Goal: Check status: Check status

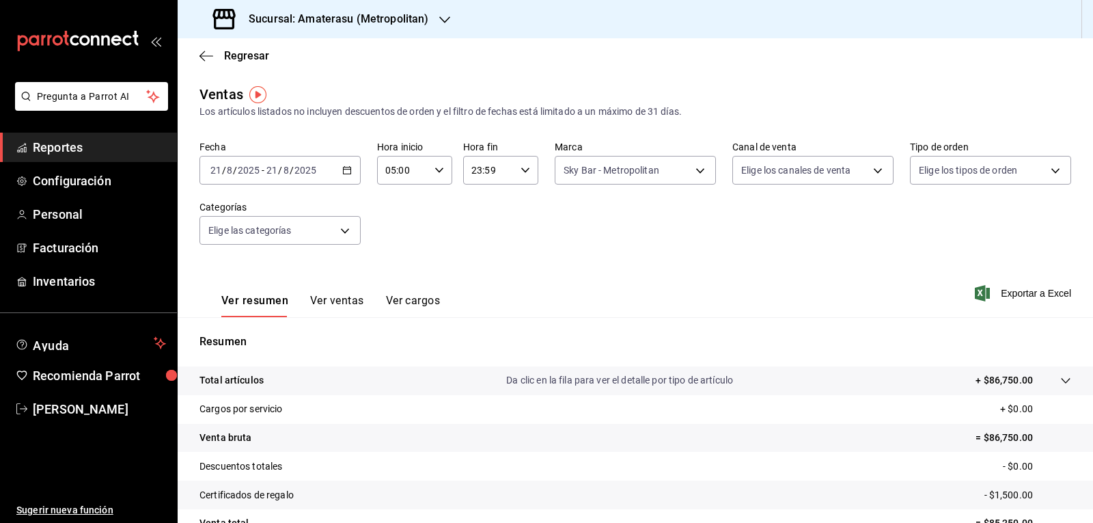
click at [344, 173] on icon "button" at bounding box center [347, 170] width 10 height 10
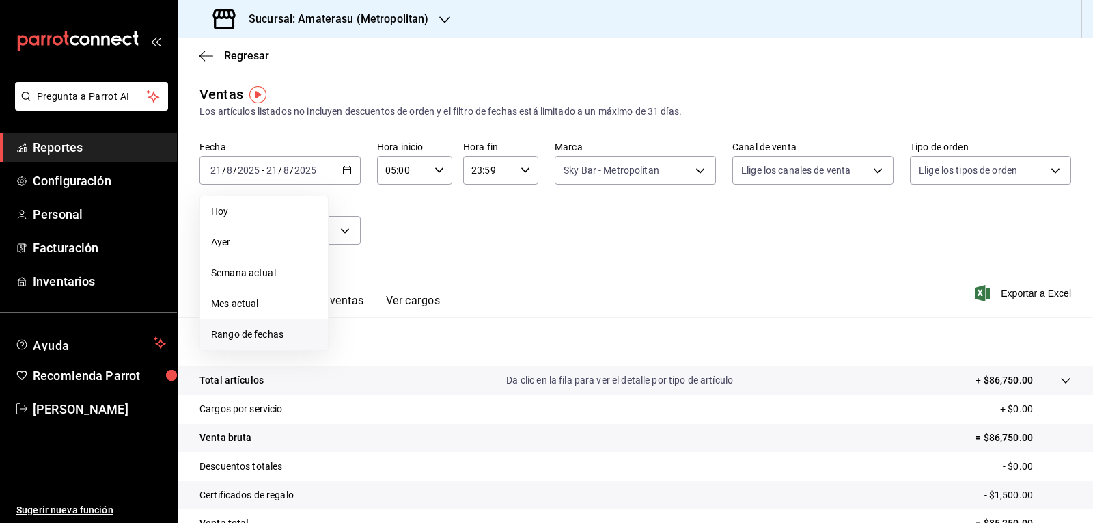
click at [268, 329] on span "Rango de fechas" at bounding box center [264, 334] width 106 height 14
click at [439, 348] on button "21" at bounding box center [429, 351] width 24 height 25
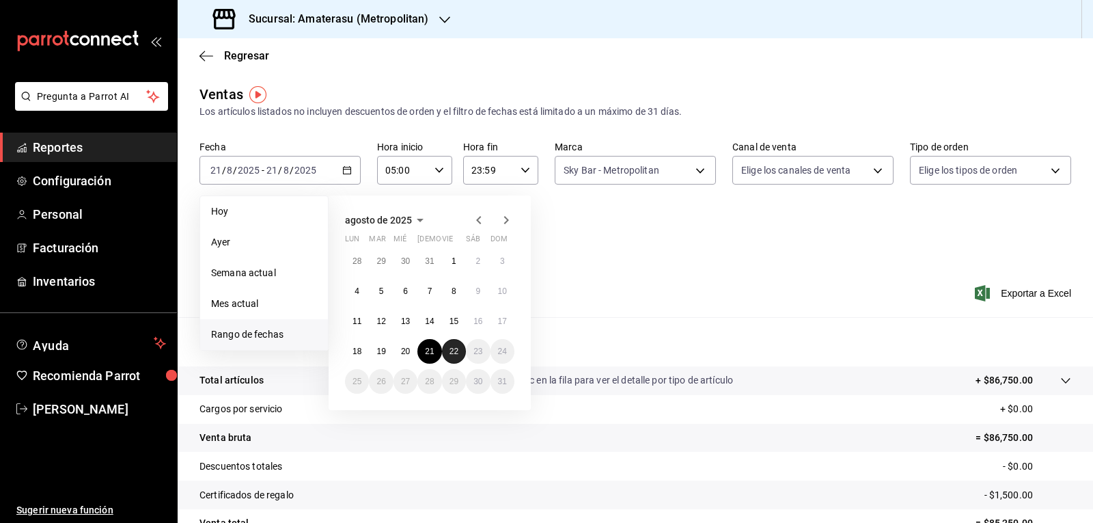
click at [450, 348] on abbr "22" at bounding box center [454, 351] width 9 height 10
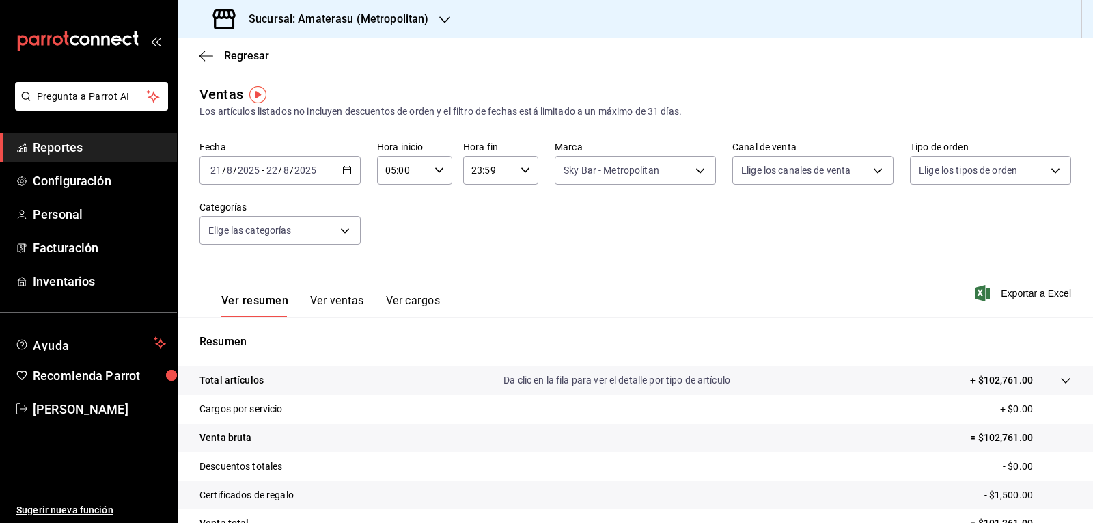
click at [513, 175] on div "23:59 Hora fin" at bounding box center [500, 170] width 75 height 29
click at [470, 239] on button "05" at bounding box center [478, 237] width 32 height 27
type input "05:59"
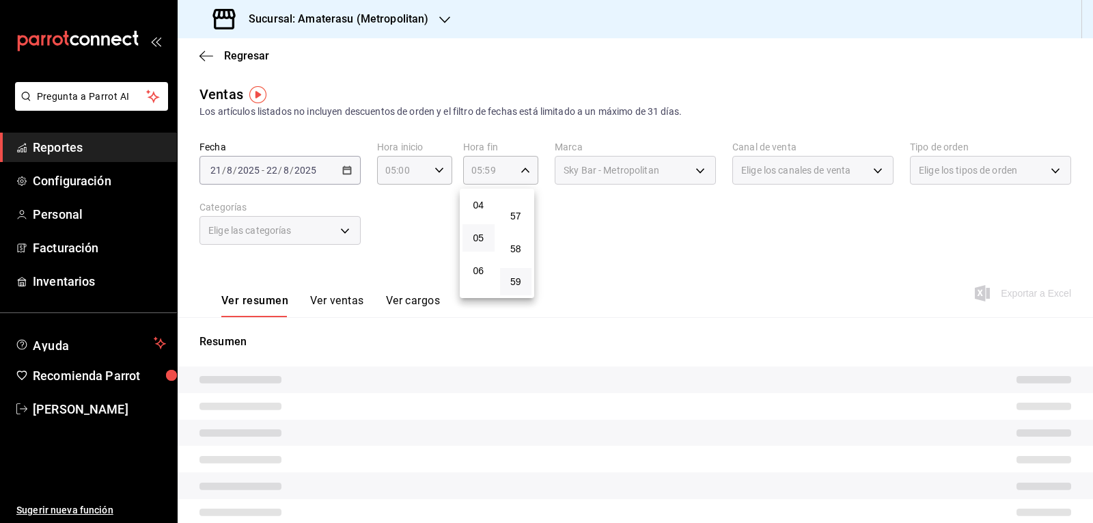
click at [583, 244] on div at bounding box center [546, 261] width 1093 height 523
click at [583, 244] on div "00 01 02 03 04 05 06 07 08 09 10 11 12 13 14 15 16 17 18 19 20 21 22 23 00 01 0…" at bounding box center [546, 263] width 1093 height 519
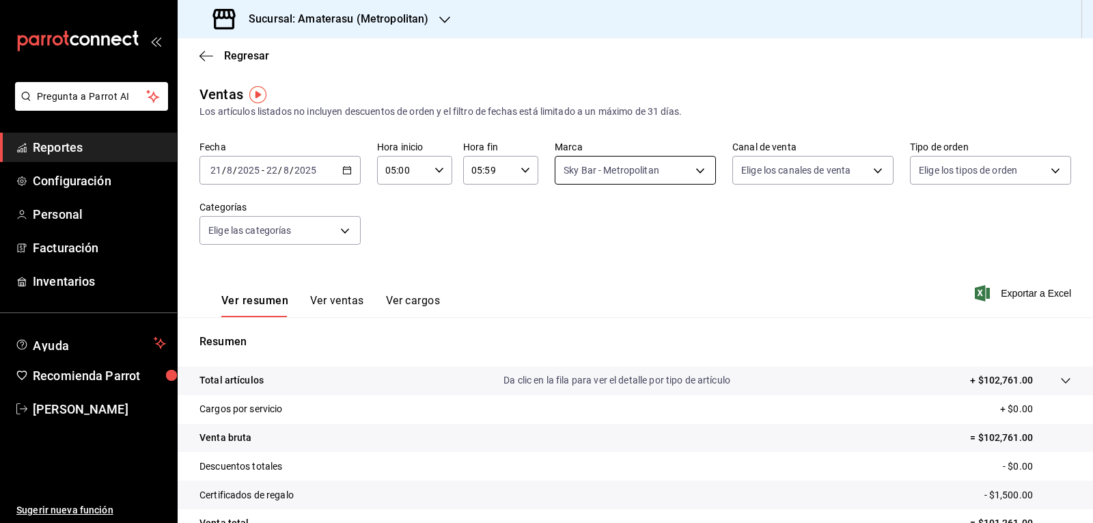
click at [586, 178] on body "Pregunta a Parrot AI Reportes Configuración Personal Facturación Inventarios Ay…" at bounding box center [546, 261] width 1093 height 523
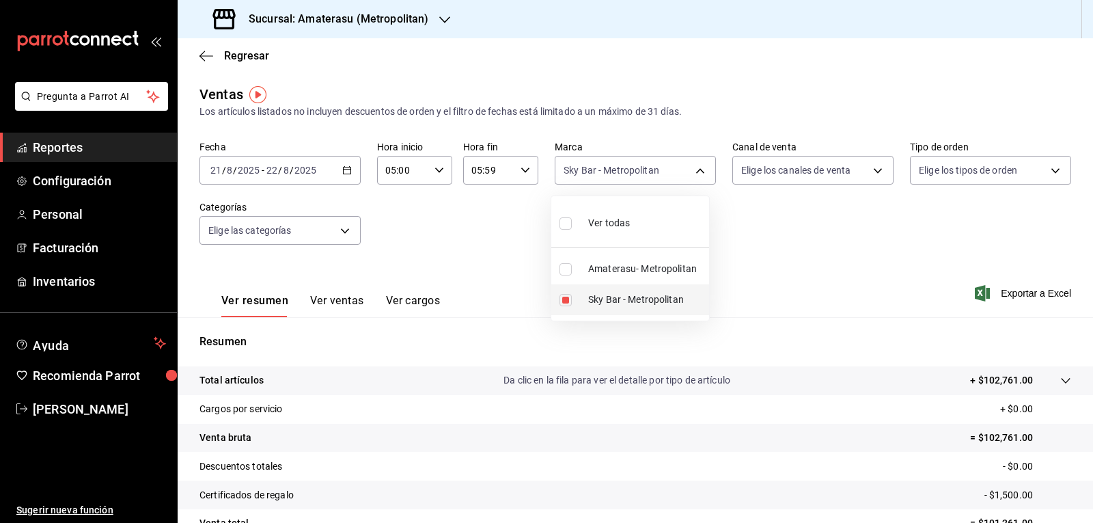
click at [567, 299] on input "checkbox" at bounding box center [566, 300] width 12 height 12
checkbox input "false"
click at [562, 265] on input "checkbox" at bounding box center [566, 269] width 12 height 12
checkbox input "true"
type input "e4cd7fcb-d45b-43ae-a99f-ad4ccfcd9032"
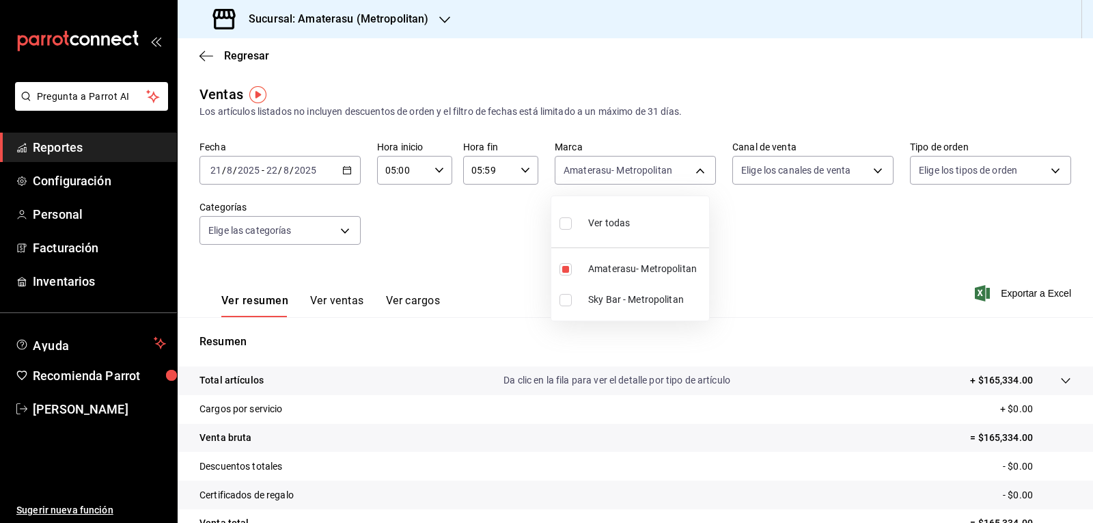
click at [774, 253] on div at bounding box center [546, 261] width 1093 height 523
click at [765, 254] on div "Fecha [DATE] [DATE] - [DATE] [DATE] Hora inicio 05:00 Hora inicio Hora fin 05:5…" at bounding box center [635, 201] width 872 height 120
click at [592, 164] on body "Pregunta a Parrot AI Reportes Configuración Personal Facturación Inventarios Ay…" at bounding box center [546, 261] width 1093 height 523
click at [567, 267] on input "checkbox" at bounding box center [566, 269] width 12 height 12
checkbox input "false"
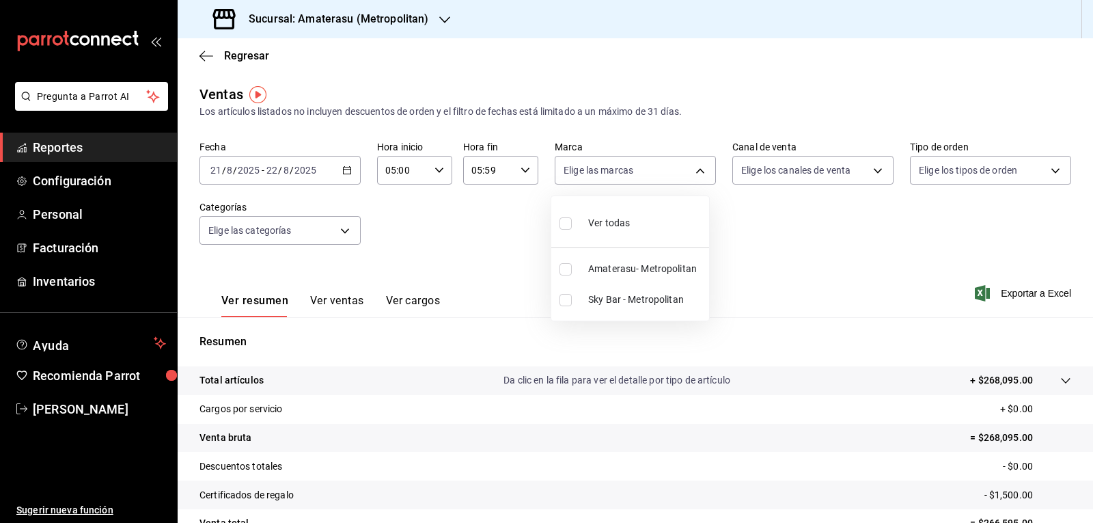
click at [575, 298] on label at bounding box center [569, 300] width 18 height 12
click at [572, 298] on input "checkbox" at bounding box center [566, 300] width 12 height 12
checkbox input "false"
click at [568, 299] on input "checkbox" at bounding box center [566, 300] width 12 height 12
checkbox input "true"
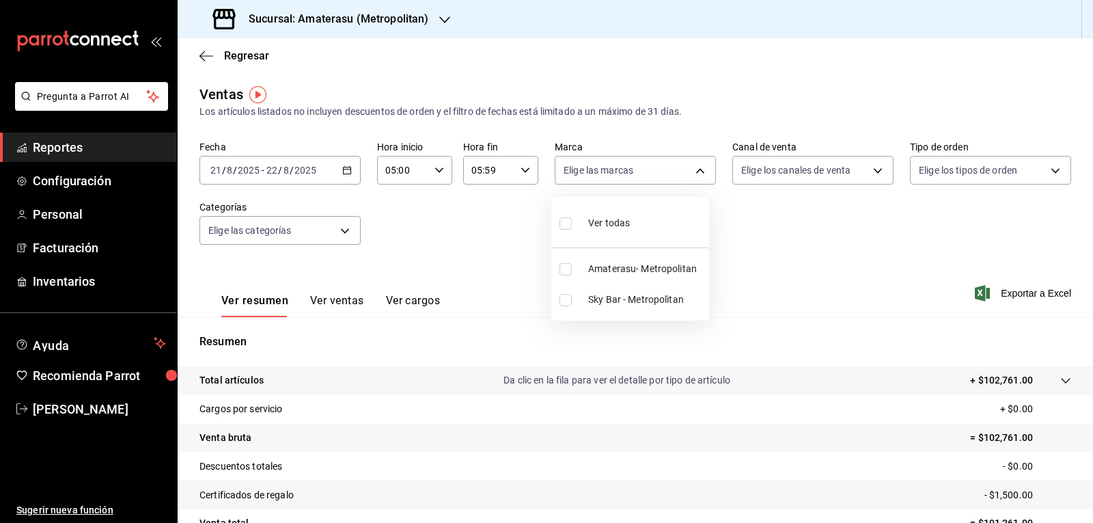
type input "f3afaab8-8c3d-4e49-a299-af9bdf6027b2"
click at [747, 258] on div at bounding box center [546, 261] width 1093 height 523
click at [747, 258] on div "Fecha [DATE] [DATE] - [DATE] [DATE] Hora inicio 05:00 Hora inicio Hora fin 05:5…" at bounding box center [635, 201] width 872 height 120
